Goal: Task Accomplishment & Management: Manage account settings

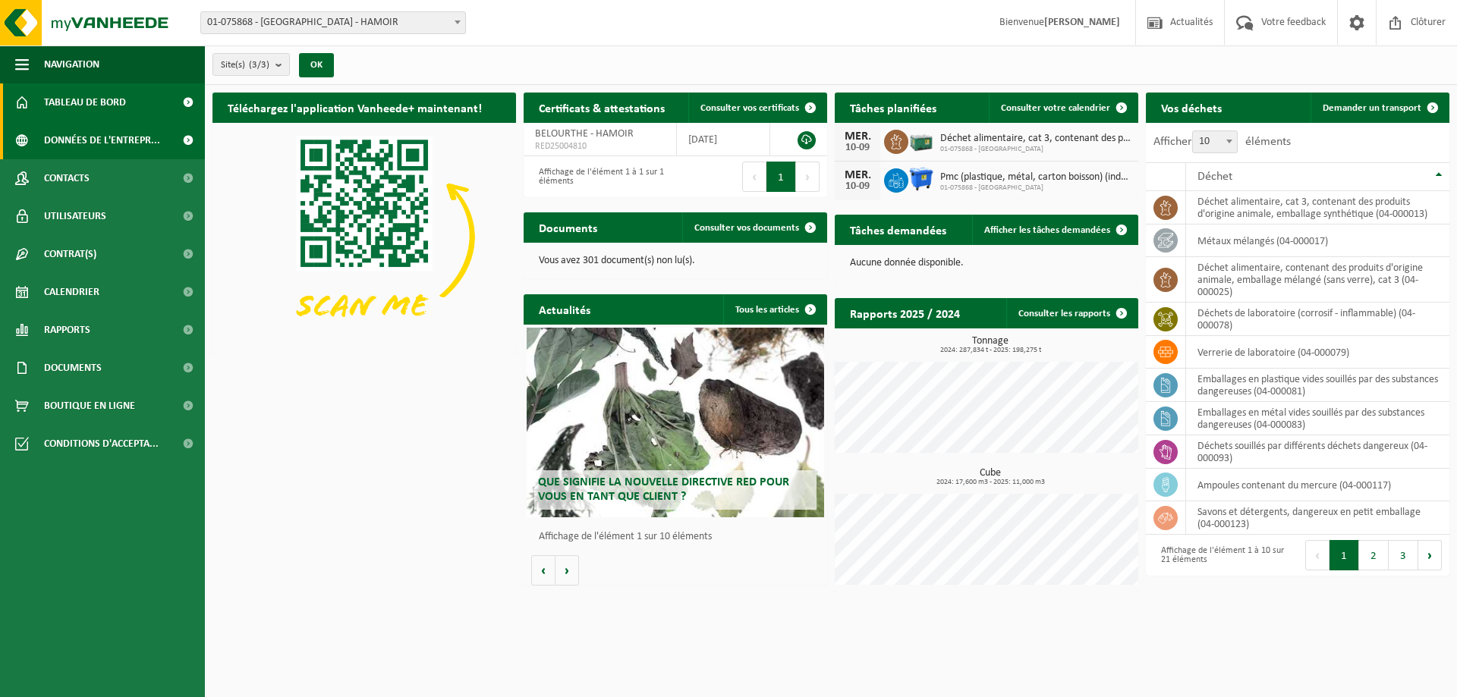
click at [109, 137] on span "Données de l'entrepr..." at bounding box center [102, 140] width 116 height 38
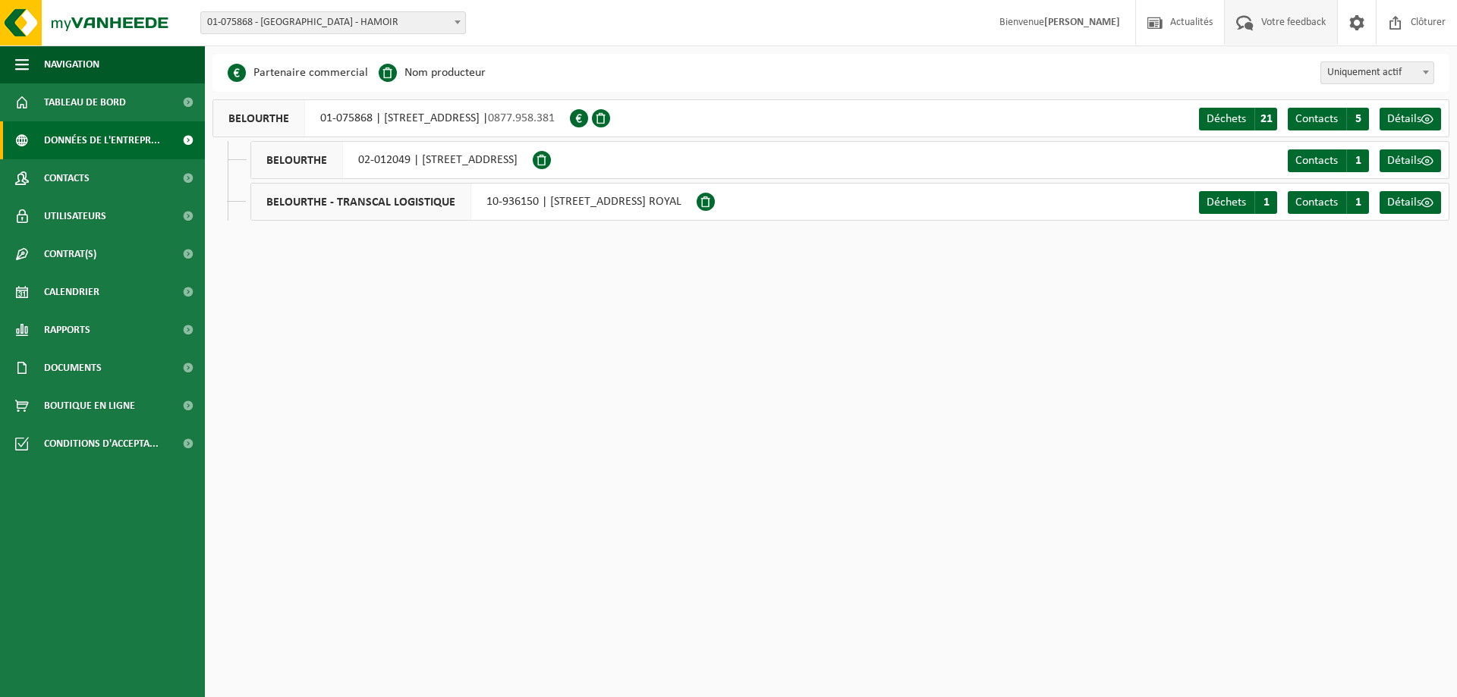
click at [1266, 24] on span "Votre feedback" at bounding box center [1293, 22] width 72 height 45
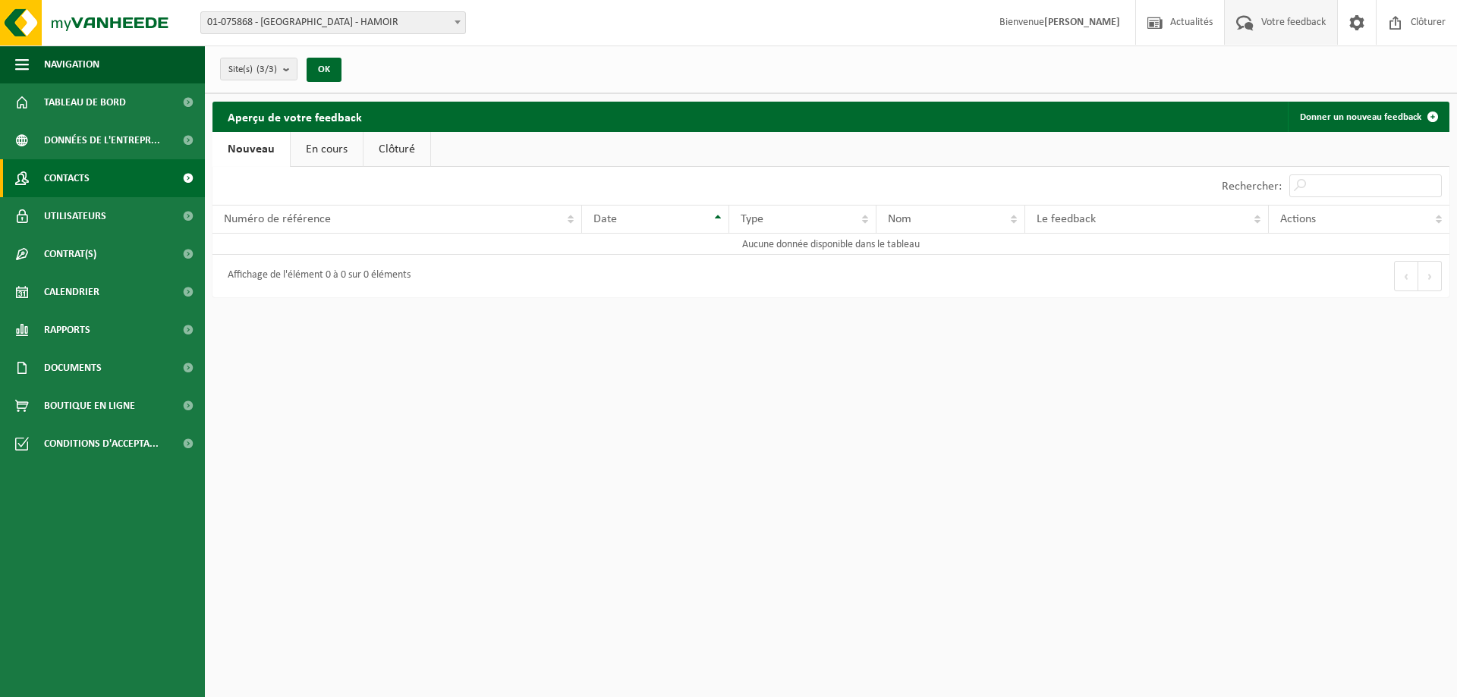
click at [134, 166] on link "Contacts" at bounding box center [102, 178] width 205 height 38
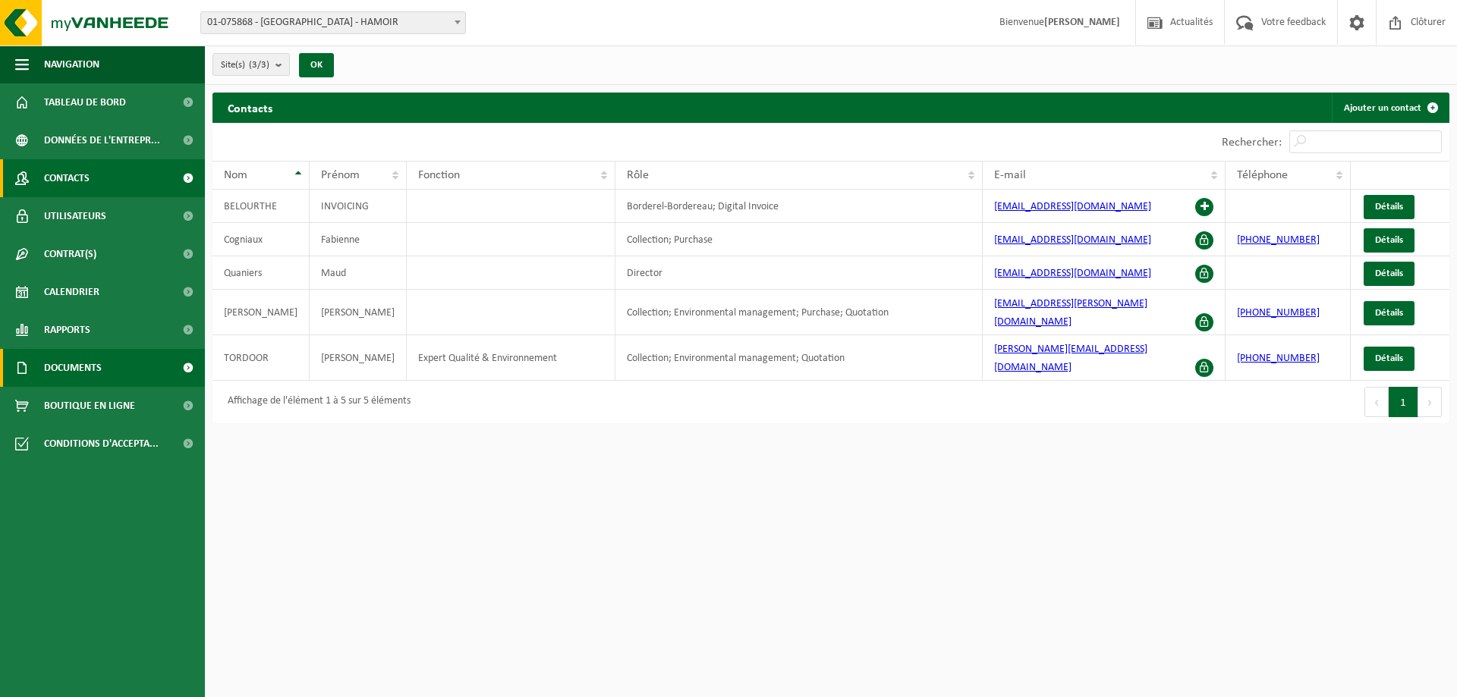
click at [144, 376] on link "Documents" at bounding box center [102, 368] width 205 height 38
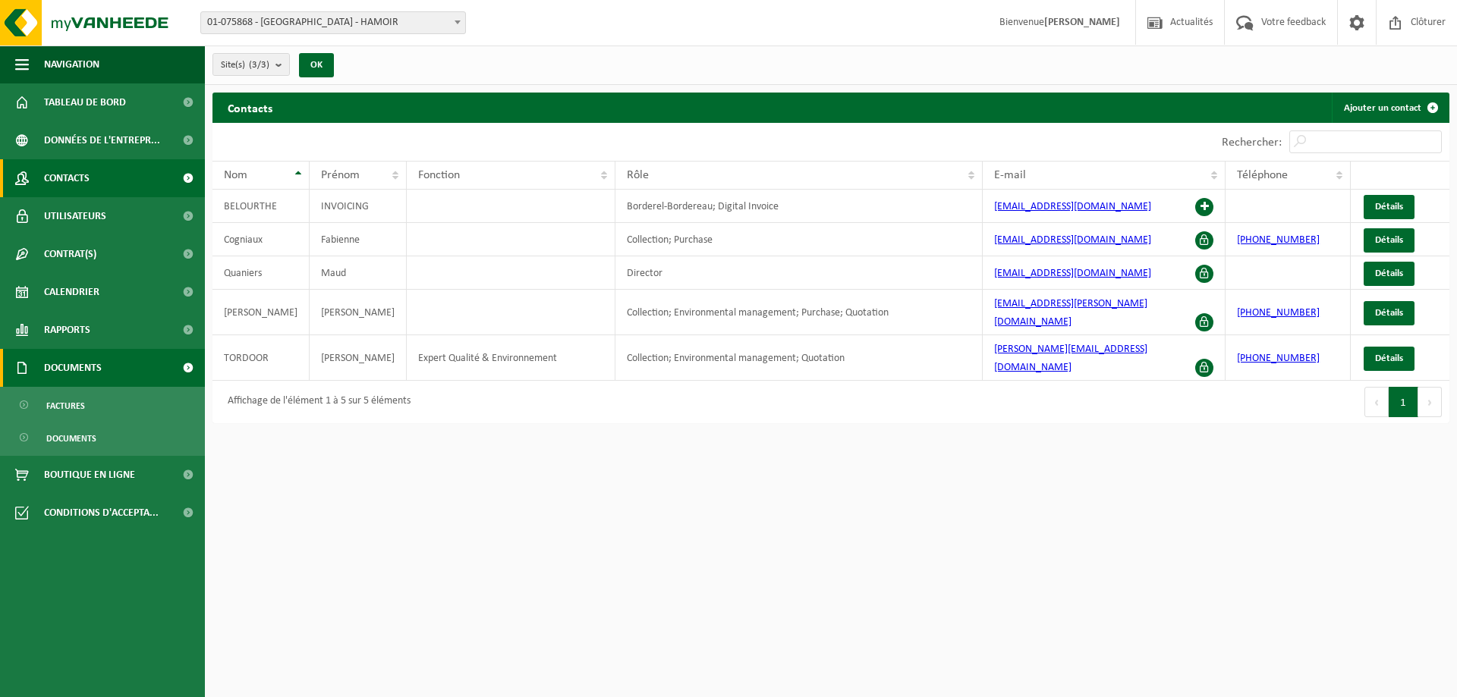
click at [144, 376] on link "Documents" at bounding box center [102, 368] width 205 height 38
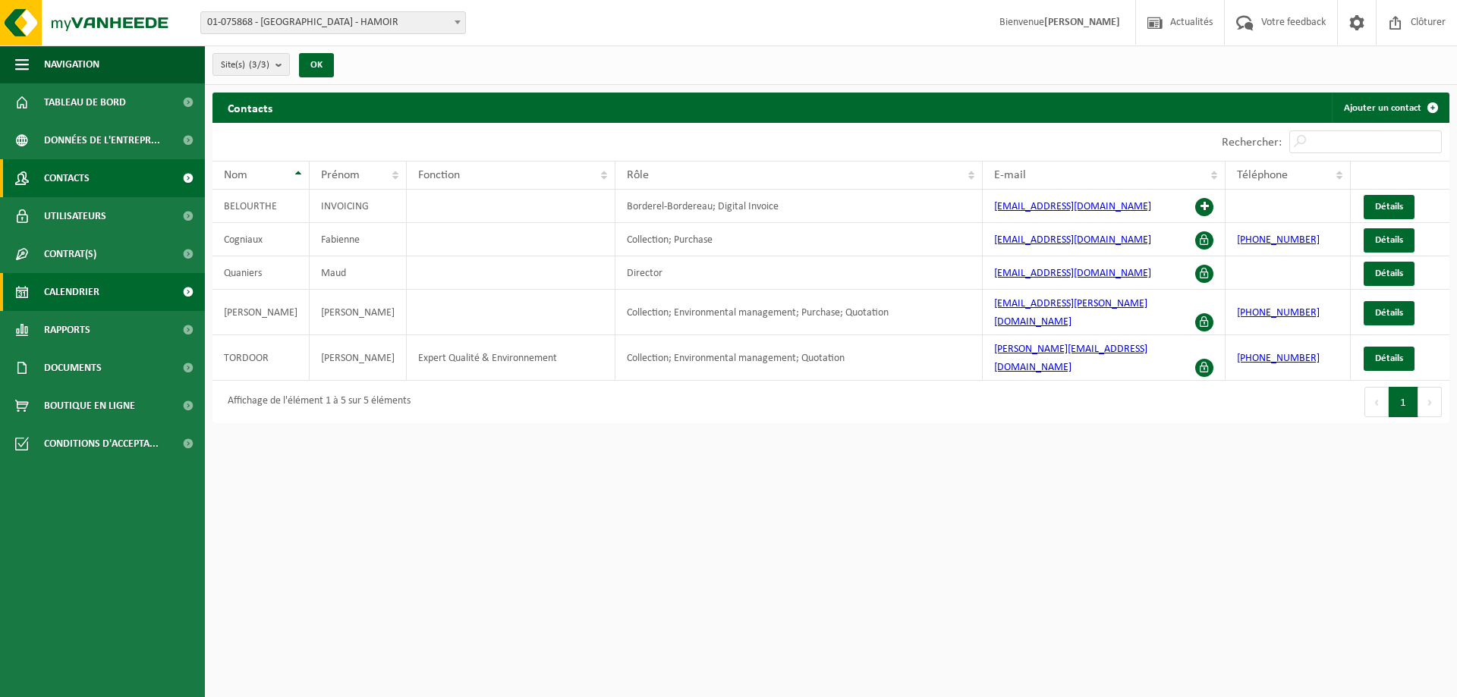
click at [134, 289] on link "Calendrier" at bounding box center [102, 292] width 205 height 38
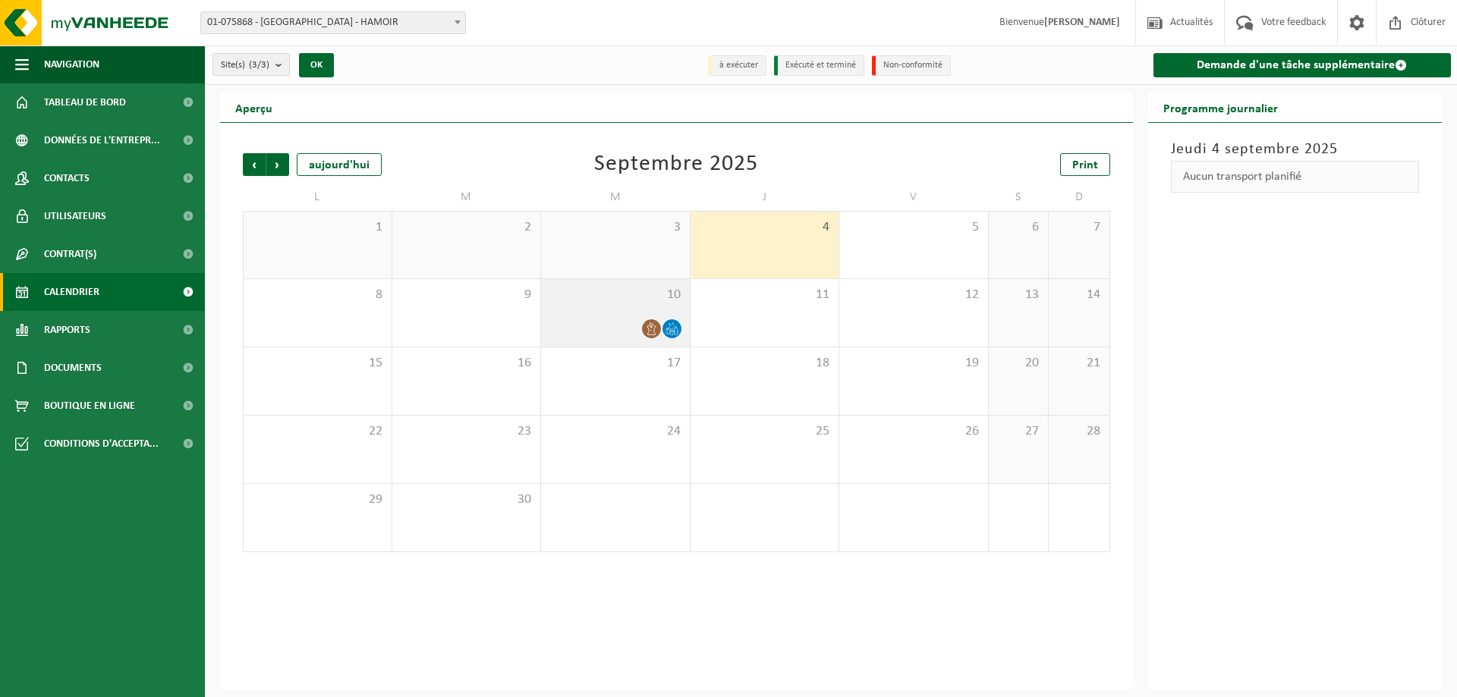
click at [615, 313] on div "10" at bounding box center [615, 313] width 149 height 68
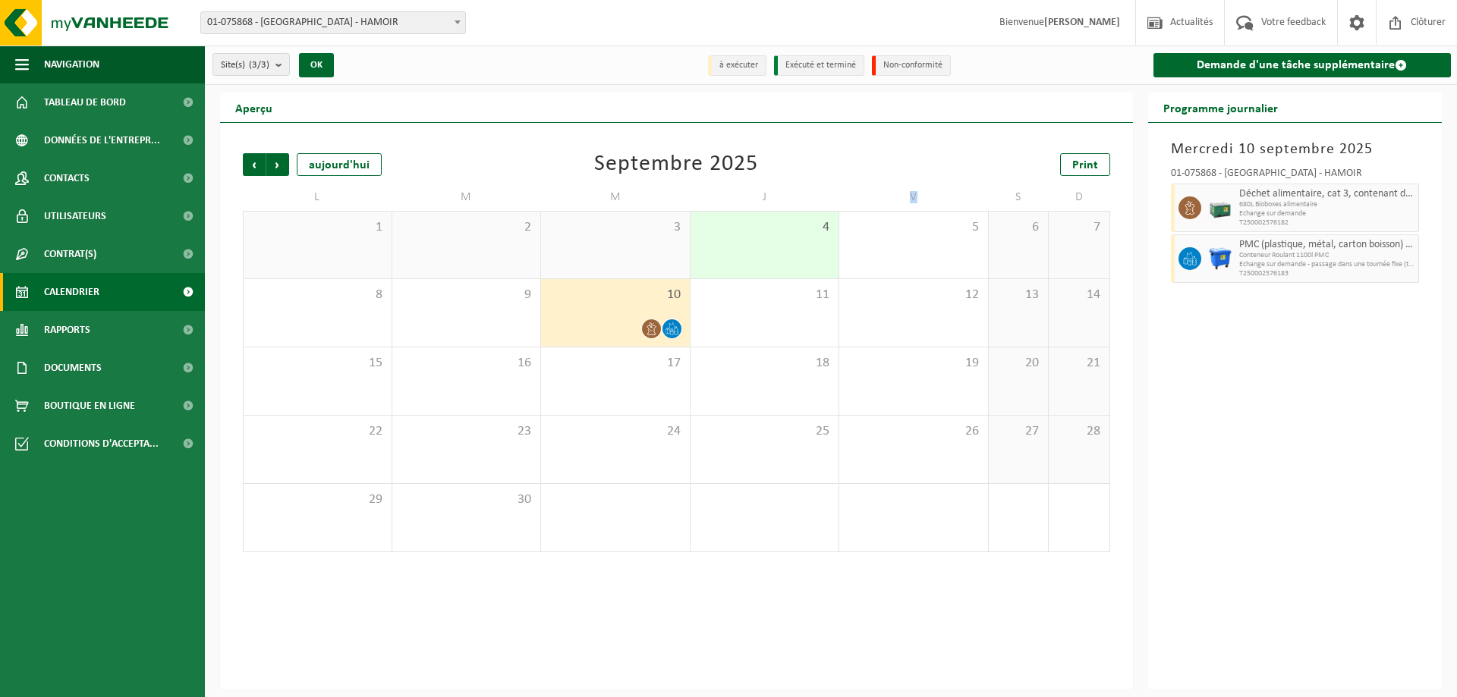
drag, startPoint x: 910, startPoint y: 191, endPoint x: 920, endPoint y: 196, distance: 10.2
click at [920, 196] on td "V" at bounding box center [913, 197] width 149 height 27
click at [925, 193] on td "V" at bounding box center [913, 197] width 149 height 27
drag, startPoint x: 912, startPoint y: 200, endPoint x: 920, endPoint y: 200, distance: 8.4
click at [920, 200] on td "V" at bounding box center [913, 197] width 149 height 27
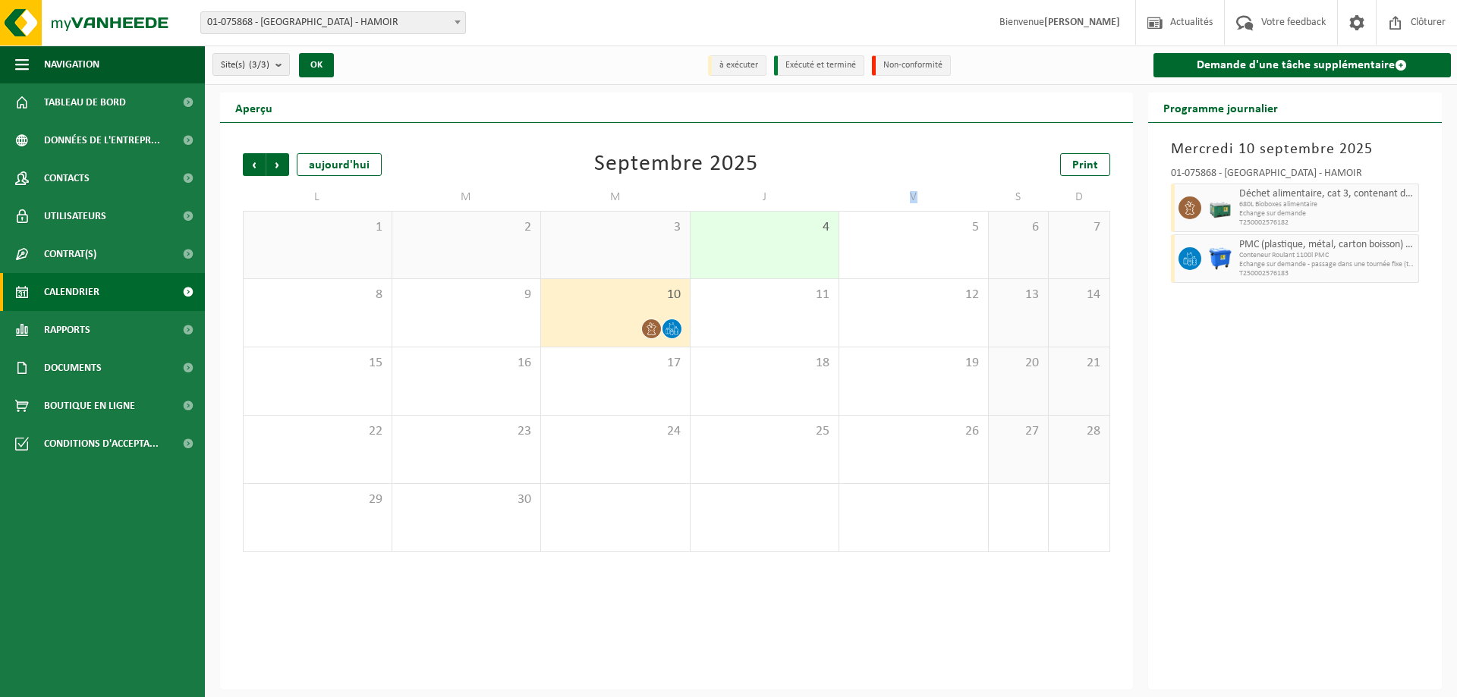
click at [931, 187] on td "V" at bounding box center [913, 197] width 149 height 27
drag, startPoint x: 917, startPoint y: 194, endPoint x: 910, endPoint y: 198, distance: 7.8
click at [910, 198] on td "V" at bounding box center [913, 197] width 149 height 27
click at [936, 189] on td "V" at bounding box center [913, 197] width 149 height 27
drag, startPoint x: 910, startPoint y: 192, endPoint x: 920, endPoint y: 192, distance: 10.6
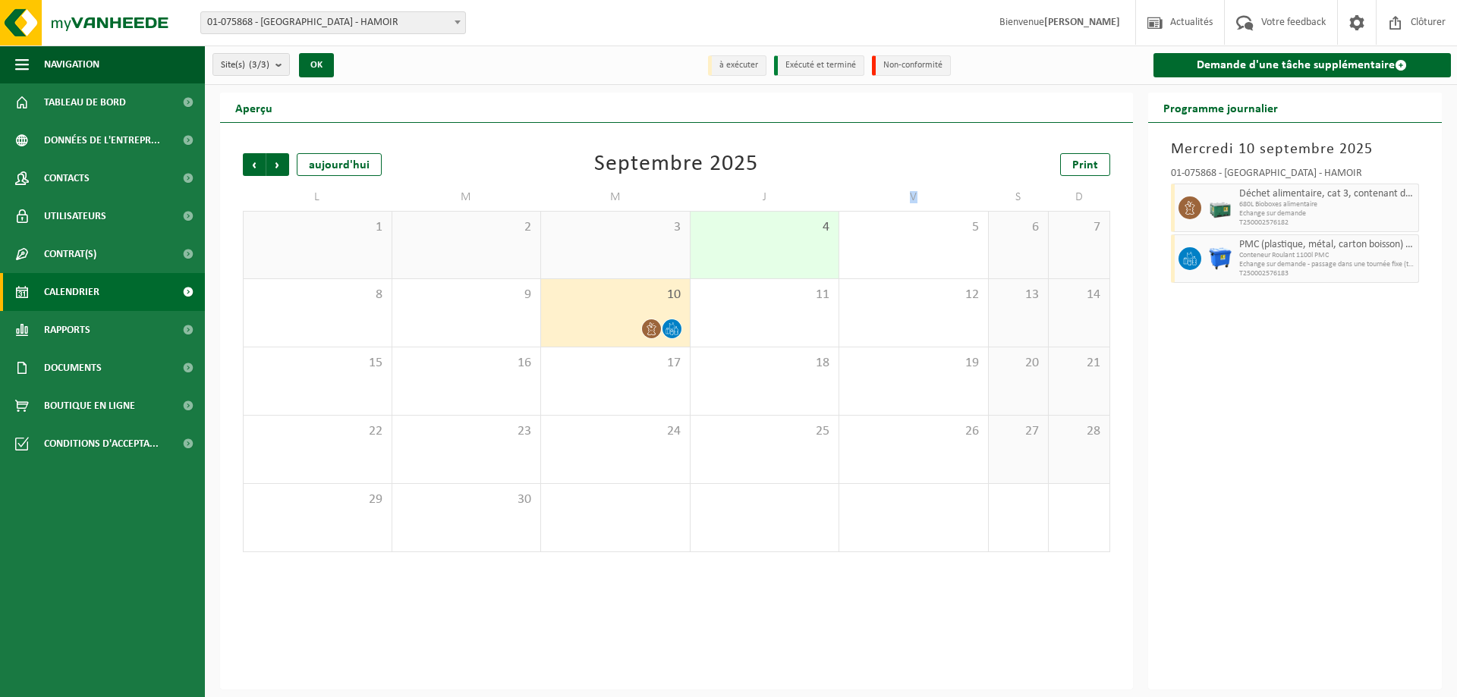
click at [920, 192] on td "V" at bounding box center [913, 197] width 149 height 27
click at [929, 184] on td "V" at bounding box center [913, 197] width 149 height 27
click at [915, 196] on td "V" at bounding box center [913, 197] width 149 height 27
click at [934, 178] on div "Précédent Suivant [DATE] [DATE] Print L M M J V S D 1 2 3 4 5 6 7 8 9 10 11 12 …" at bounding box center [676, 352] width 882 height 429
click at [925, 243] on div "5" at bounding box center [913, 245] width 149 height 67
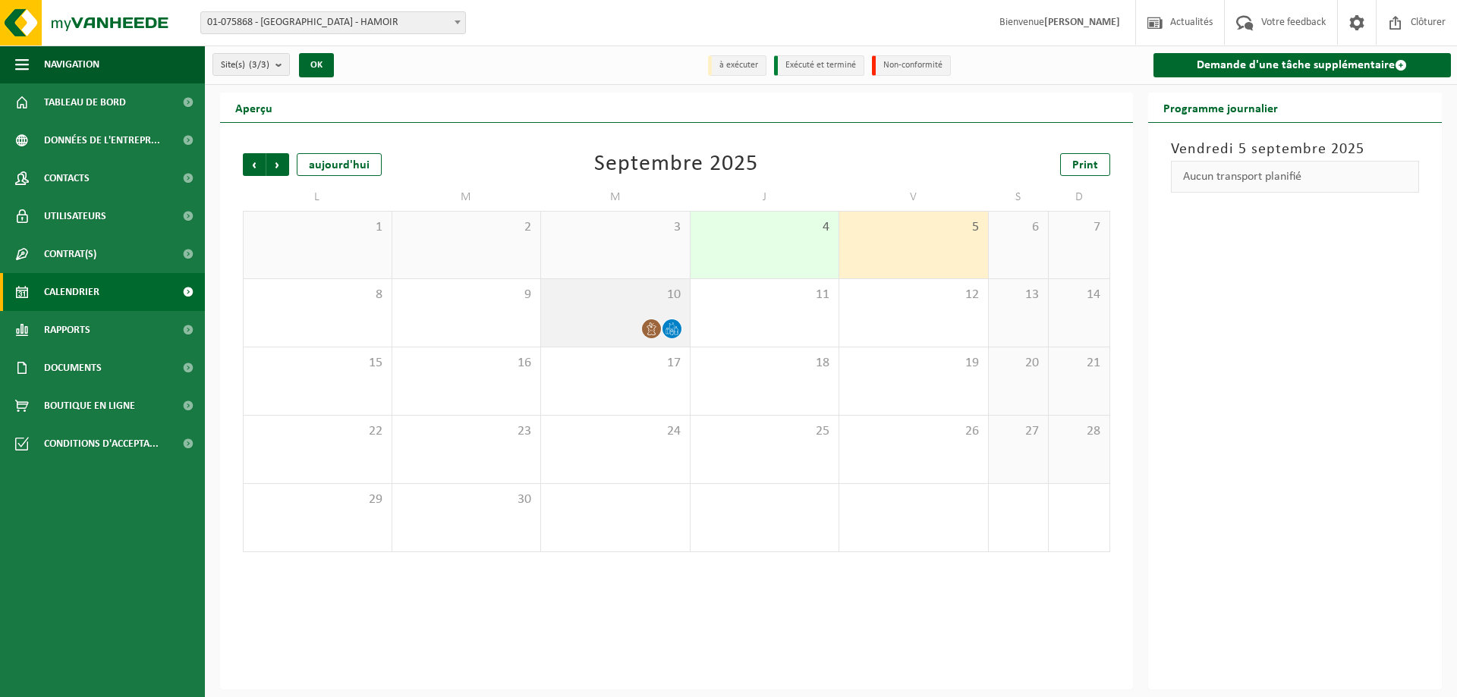
click at [593, 309] on div "10" at bounding box center [615, 313] width 149 height 68
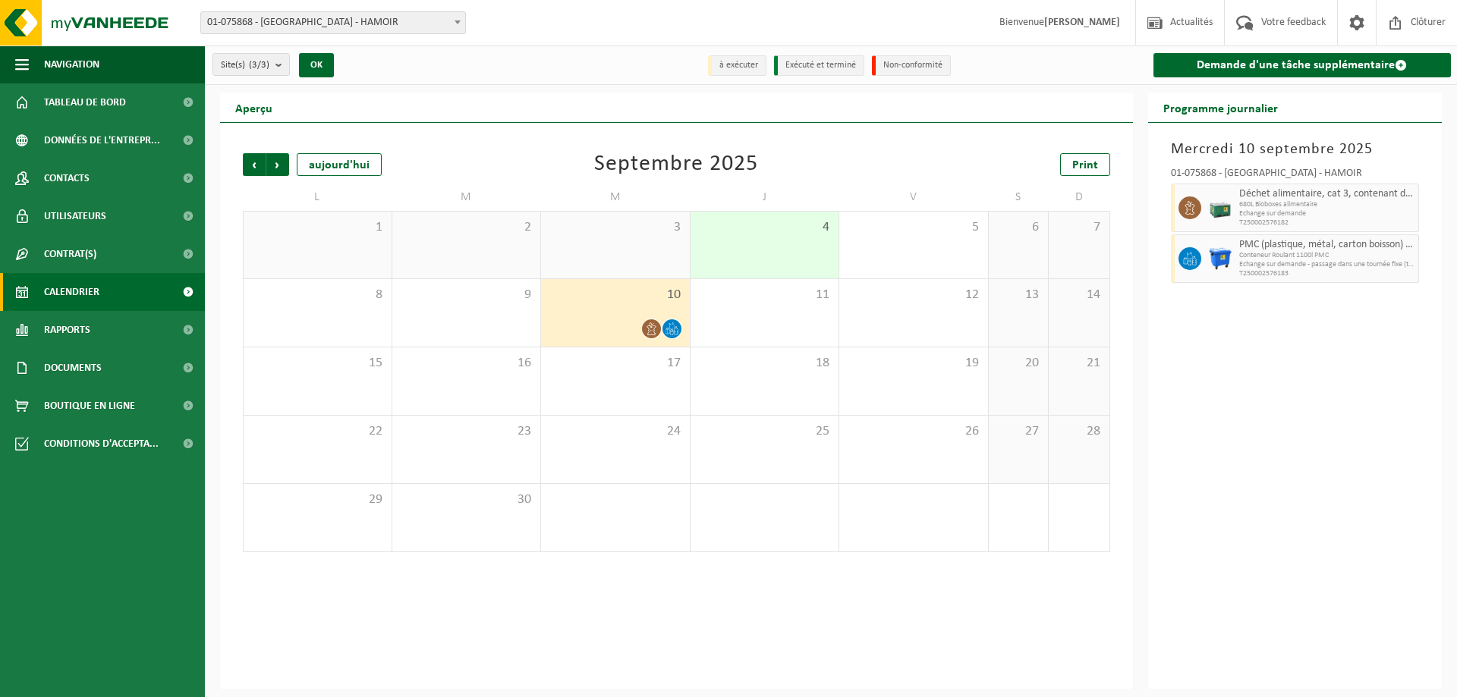
click at [620, 324] on div at bounding box center [616, 329] width 134 height 20
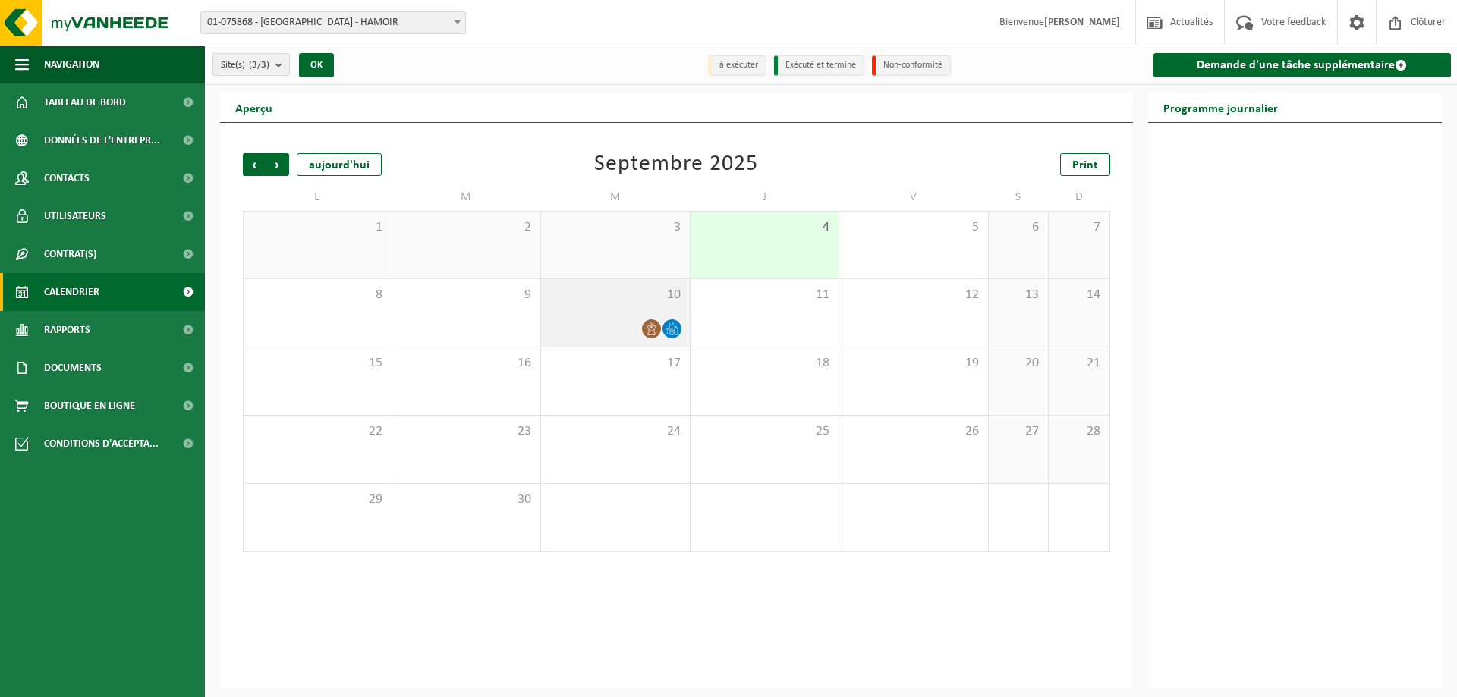
click at [620, 324] on div at bounding box center [616, 329] width 134 height 20
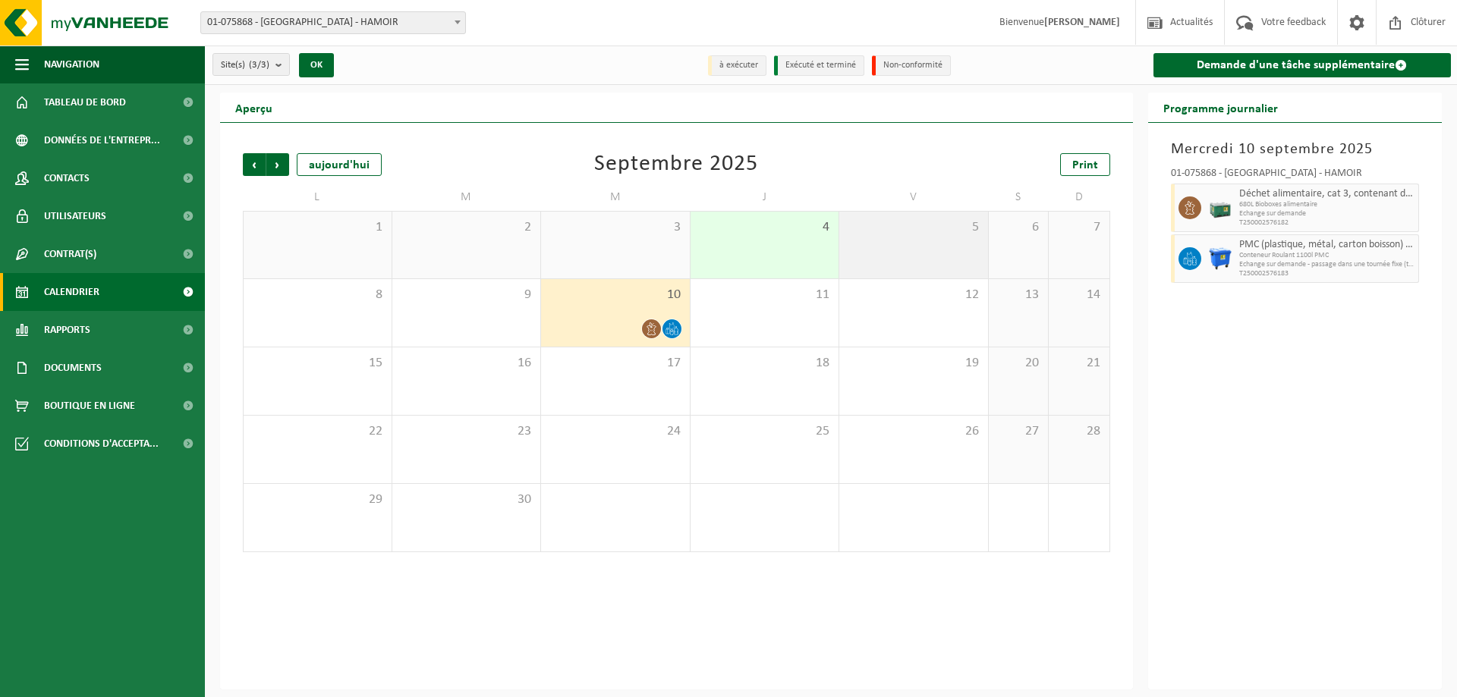
click at [859, 250] on div "5" at bounding box center [913, 245] width 149 height 67
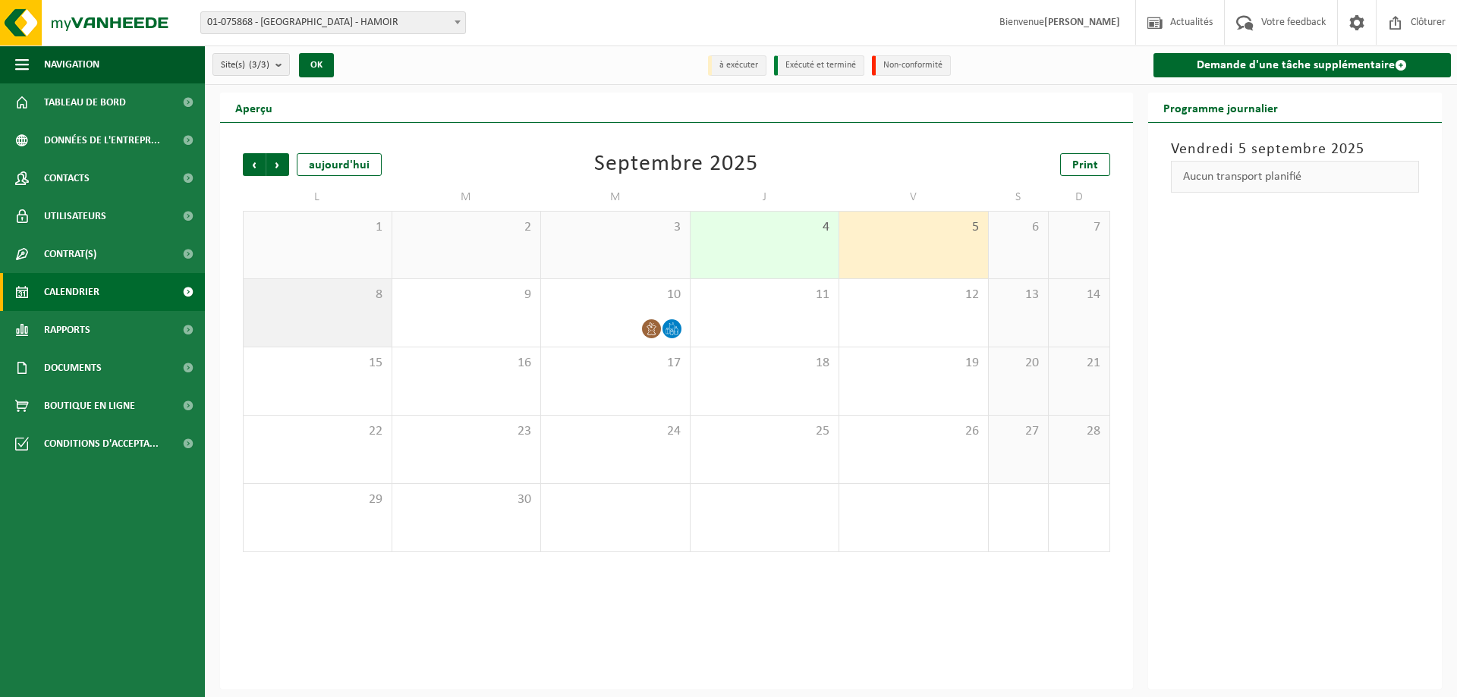
click at [319, 319] on div "8" at bounding box center [318, 313] width 148 height 68
